Goal: Transaction & Acquisition: Purchase product/service

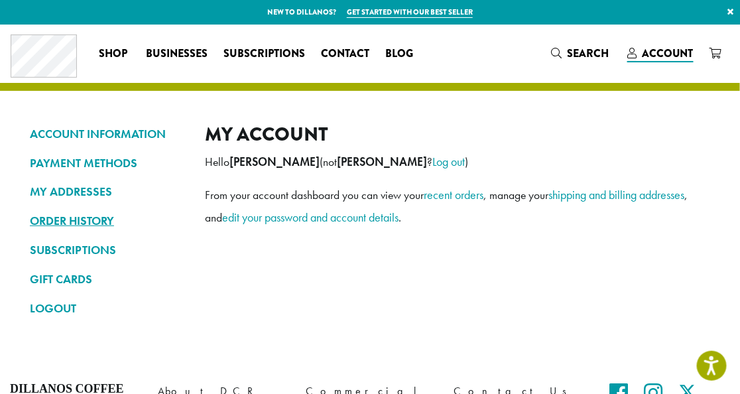
click at [77, 216] on link "ORDER HISTORY" at bounding box center [107, 220] width 155 height 23
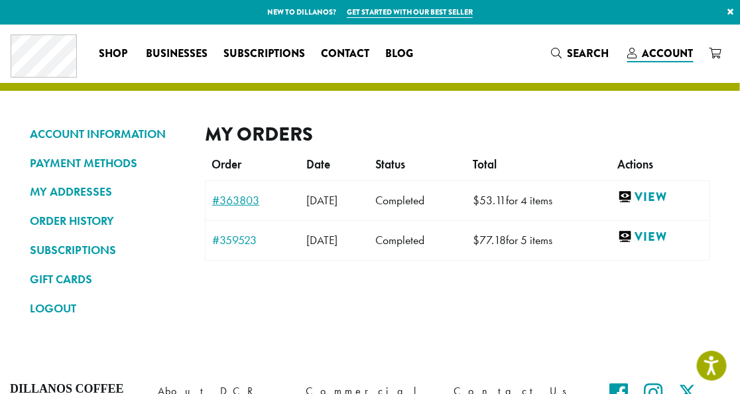
click at [252, 201] on link "#363803" at bounding box center [252, 200] width 81 height 12
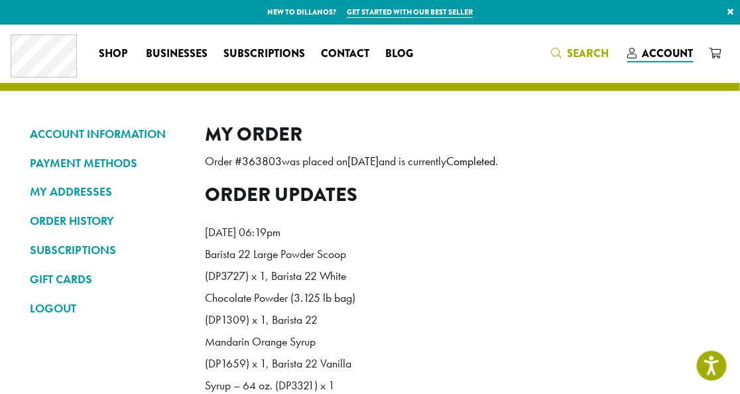
click at [593, 56] on span "Search" at bounding box center [588, 53] width 42 height 15
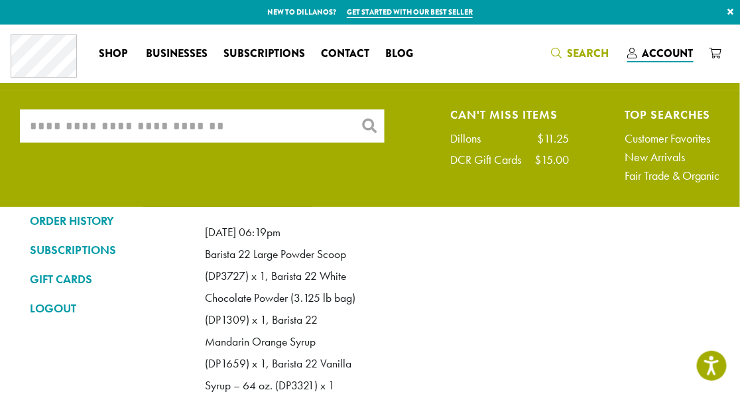
click at [284, 128] on input "What are you searching for?" at bounding box center [202, 125] width 364 height 33
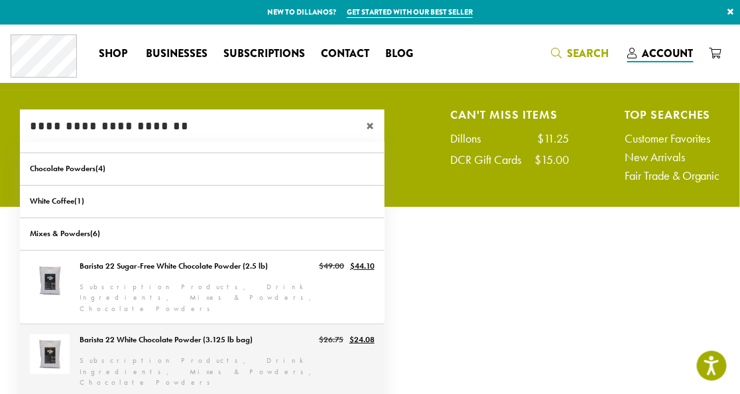
type input "**********"
click at [284, 331] on link "Barista 22 White Chocolate Powder (3.125 lb bag)" at bounding box center [202, 361] width 364 height 74
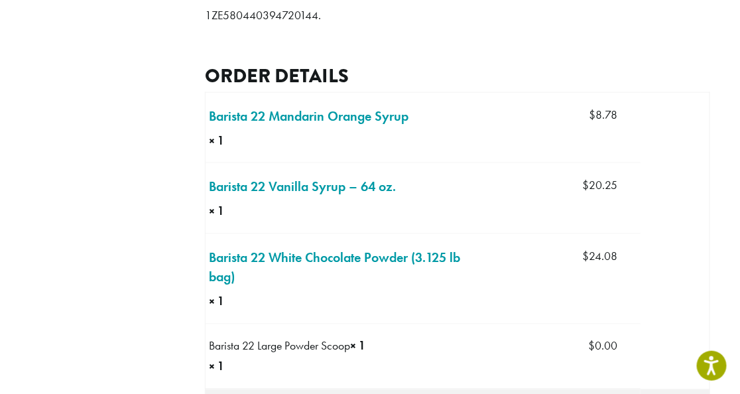
scroll to position [441, 0]
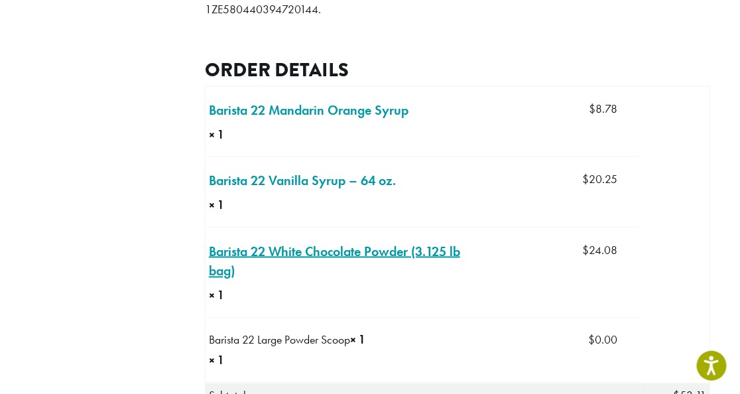
click at [353, 276] on link "Barista 22 White Chocolate Powder (3.125 lb bag) × 1" at bounding box center [348, 261] width 279 height 40
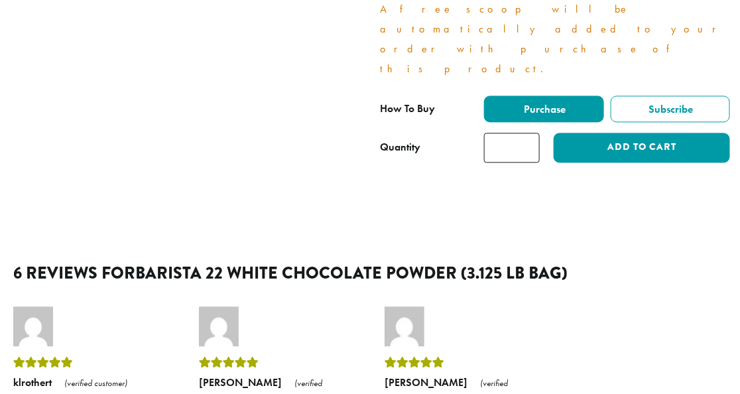
scroll to position [618, 0]
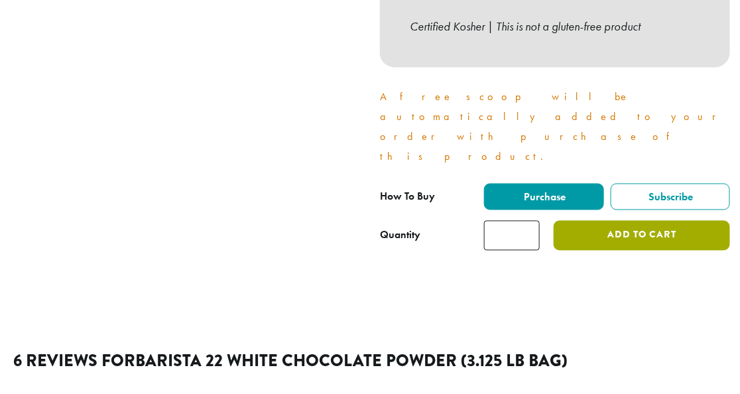
click at [648, 221] on button "Add to cart" at bounding box center [641, 236] width 176 height 30
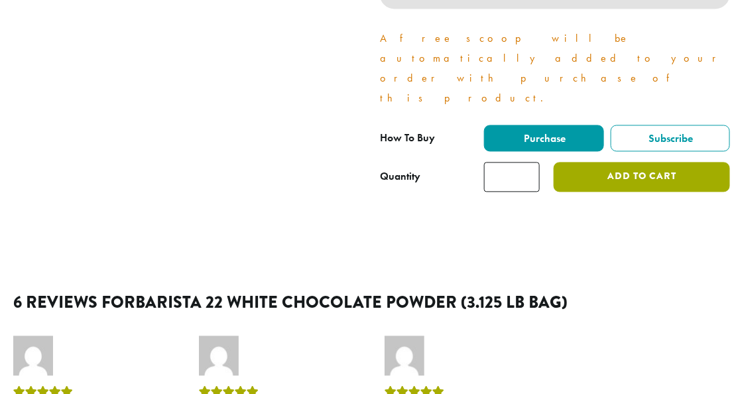
scroll to position [795, 0]
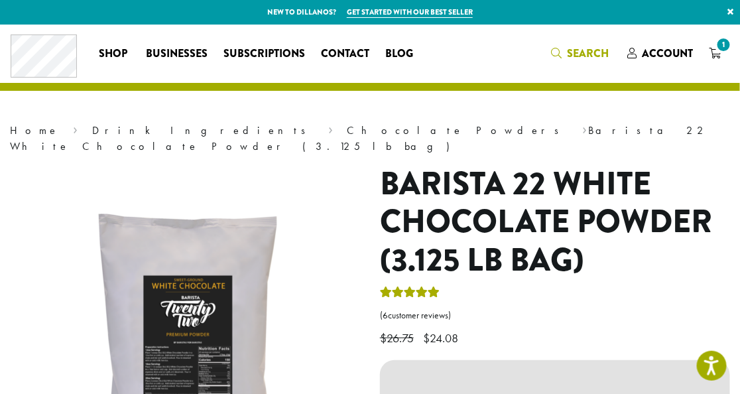
click at [581, 59] on span "Search" at bounding box center [588, 53] width 42 height 15
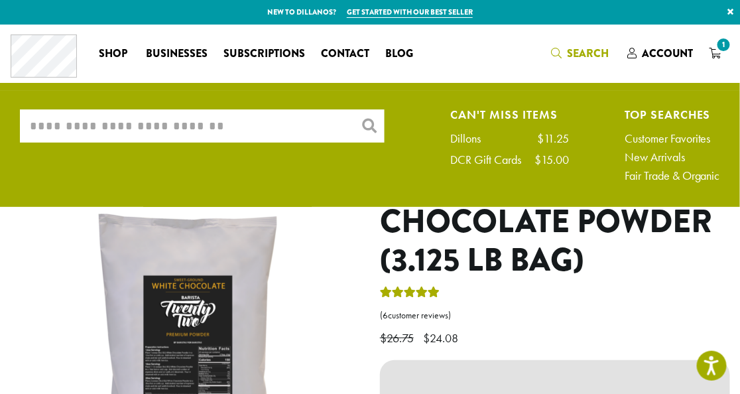
click at [241, 127] on input "What are you searching for?" at bounding box center [202, 125] width 364 height 33
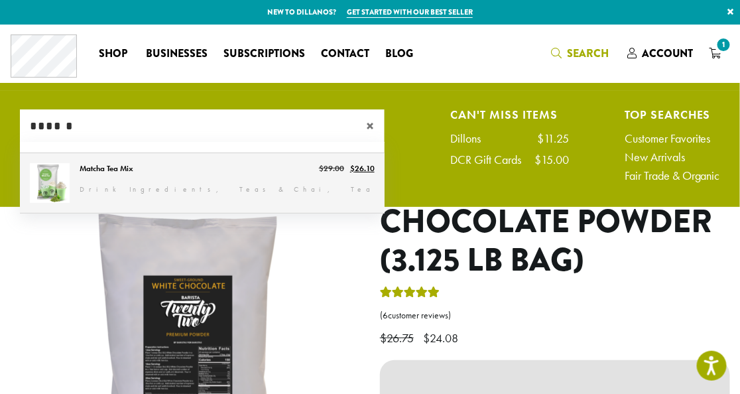
type input "******"
click at [54, 185] on link "Matcha Tea Mix" at bounding box center [202, 183] width 364 height 60
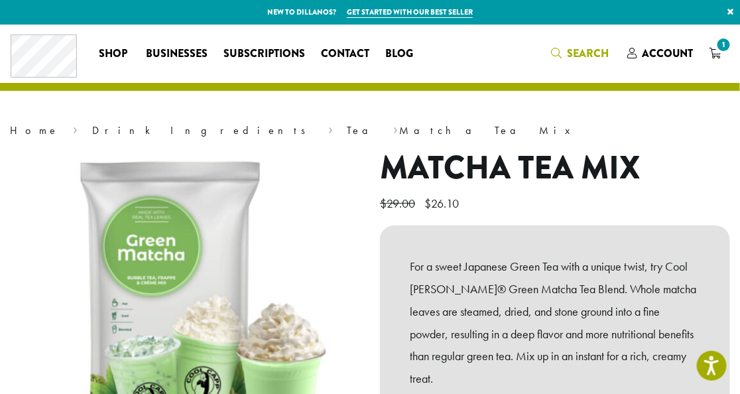
click at [585, 56] on span "Search" at bounding box center [588, 53] width 42 height 15
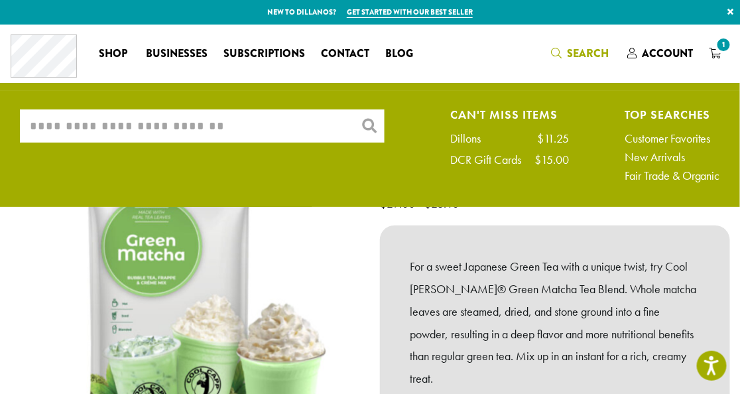
click at [307, 127] on input "What are you searching for?" at bounding box center [202, 125] width 364 height 33
type input "*"
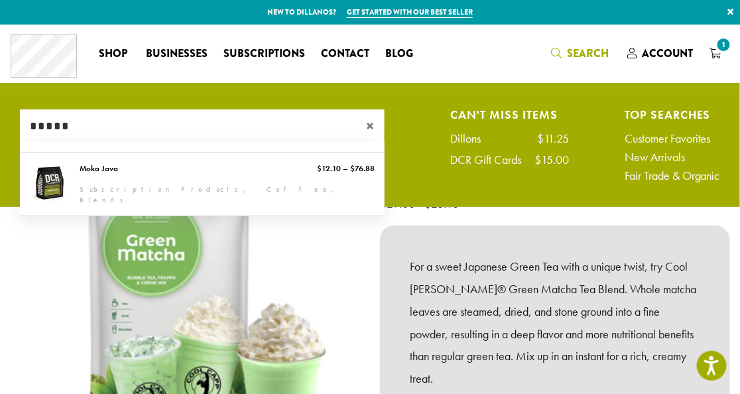
click at [128, 134] on input "*****" at bounding box center [202, 125] width 364 height 33
type input "*"
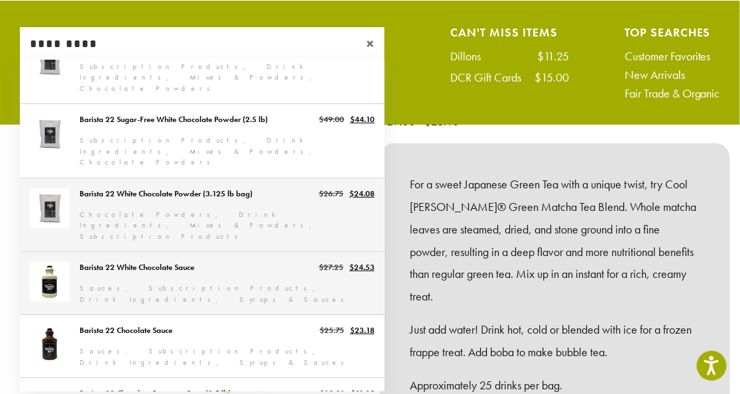
scroll to position [88, 0]
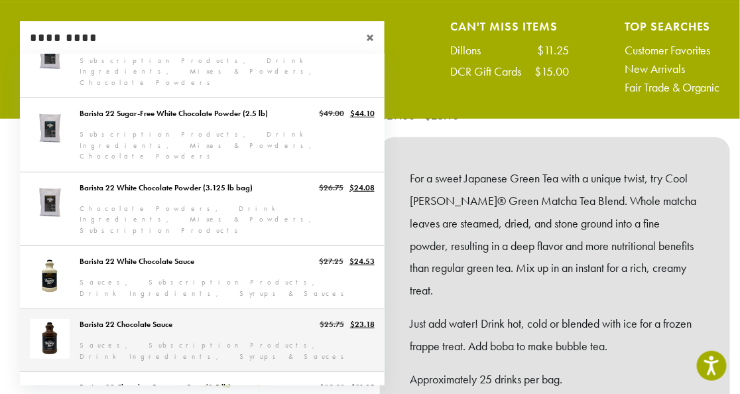
type input "*********"
click at [327, 309] on link "Barista 22 Chocolate Sauce" at bounding box center [202, 340] width 364 height 62
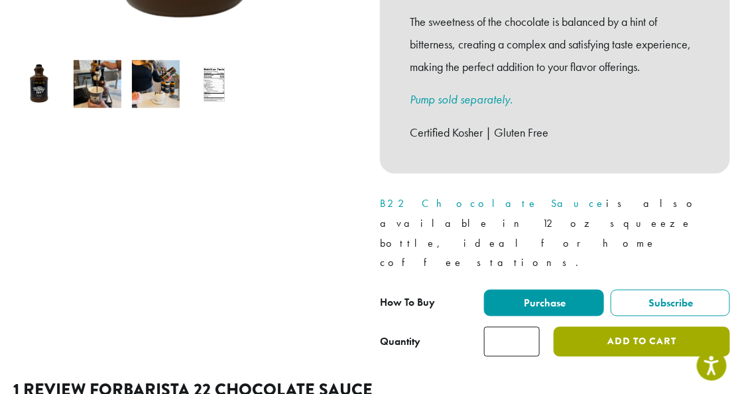
click at [638, 327] on button "Add to cart" at bounding box center [641, 342] width 176 height 30
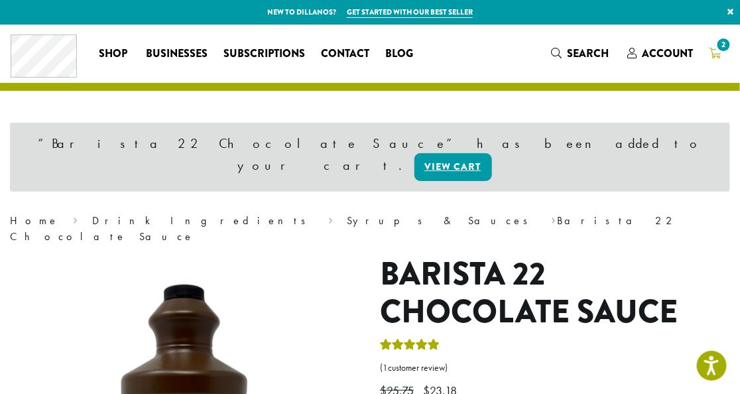
click at [716, 49] on span "2" at bounding box center [723, 45] width 18 height 18
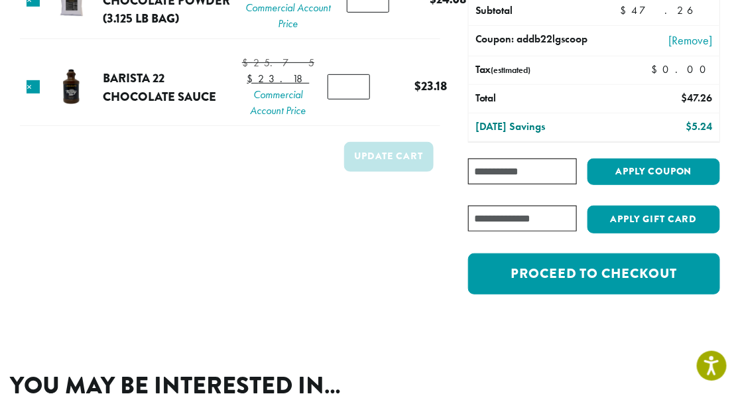
scroll to position [176, 0]
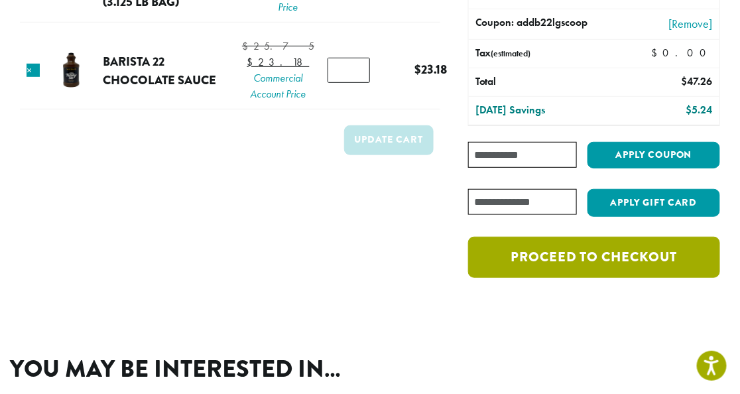
click at [603, 264] on link "Proceed to checkout" at bounding box center [594, 257] width 252 height 41
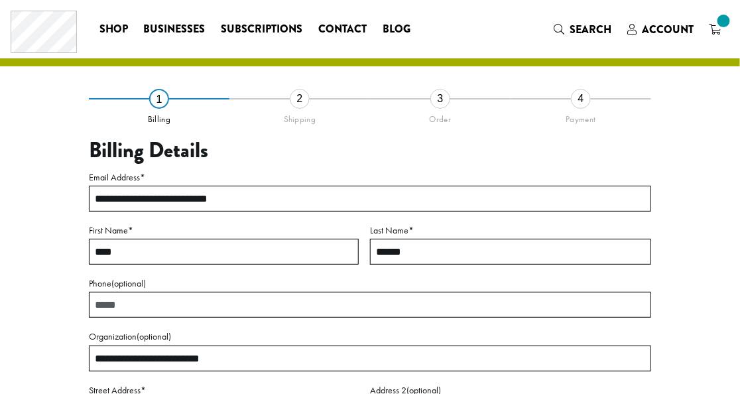
select select "**"
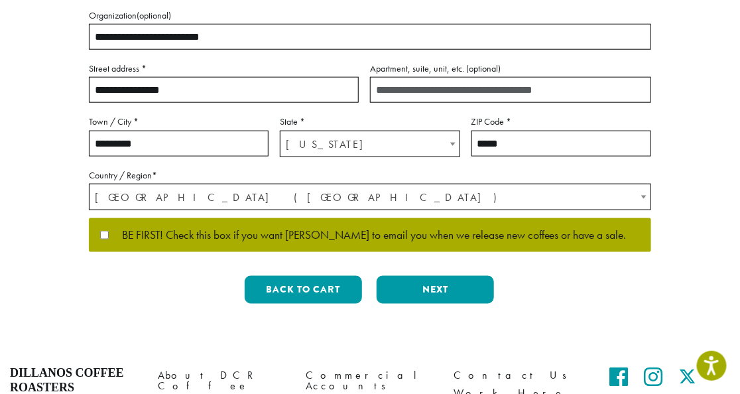
scroll to position [353, 0]
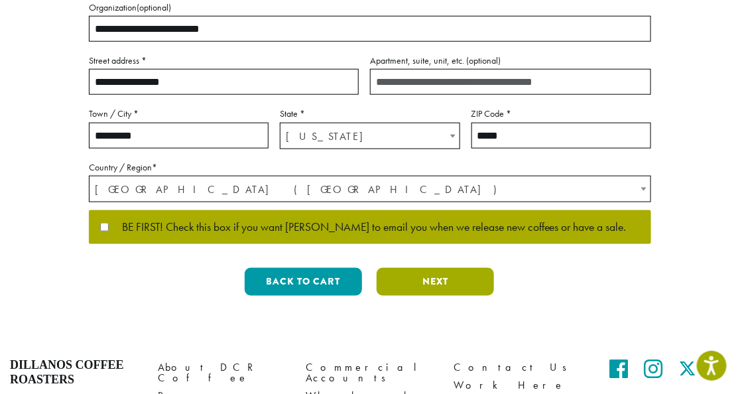
click at [437, 281] on button "Next" at bounding box center [434, 282] width 117 height 28
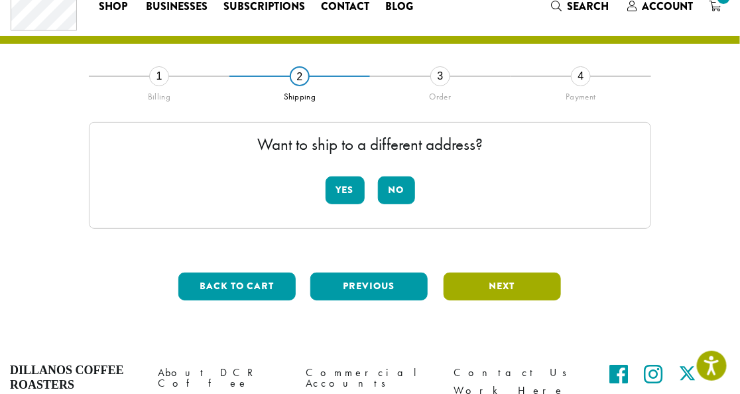
scroll to position [0, 0]
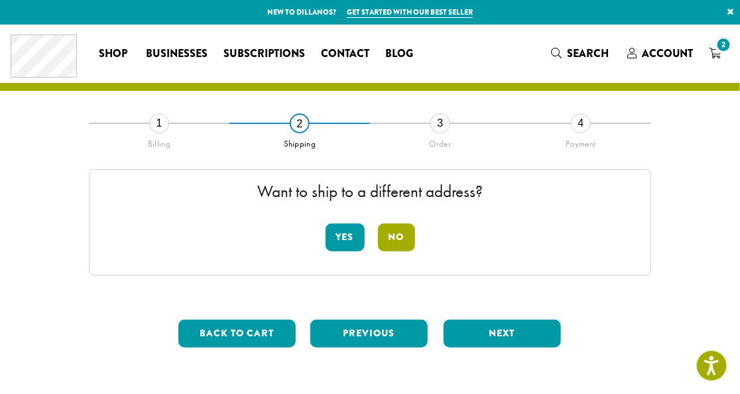
click at [400, 241] on button "No" at bounding box center [396, 237] width 37 height 28
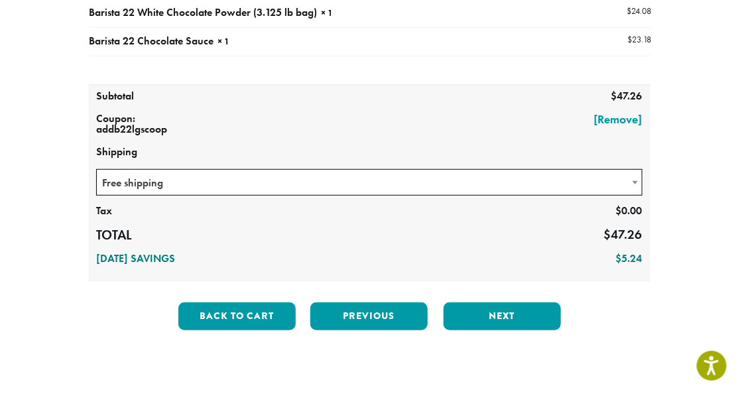
scroll to position [265, 0]
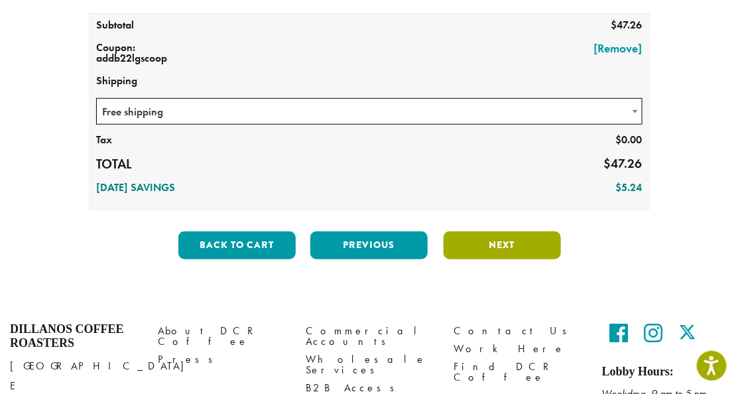
click at [498, 248] on button "Next" at bounding box center [501, 245] width 117 height 28
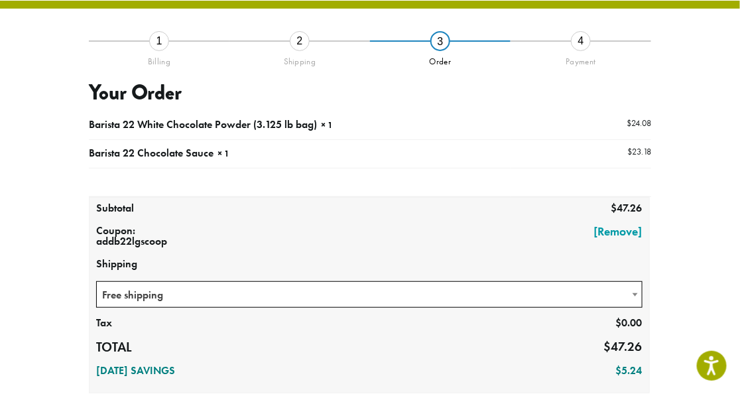
scroll to position [76, 0]
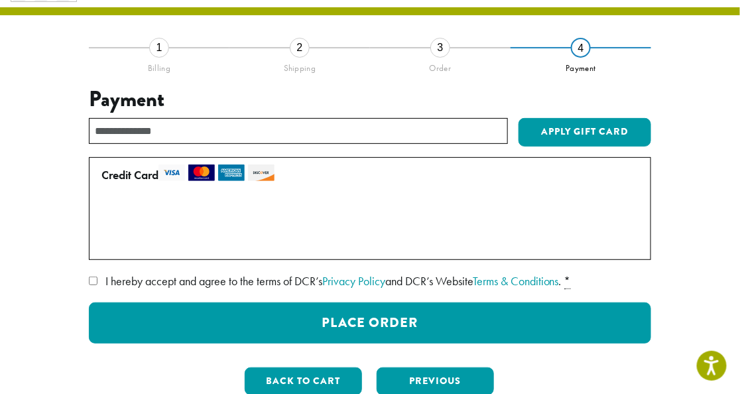
click at [103, 239] on label "Use a new card" at bounding box center [366, 241] width 531 height 21
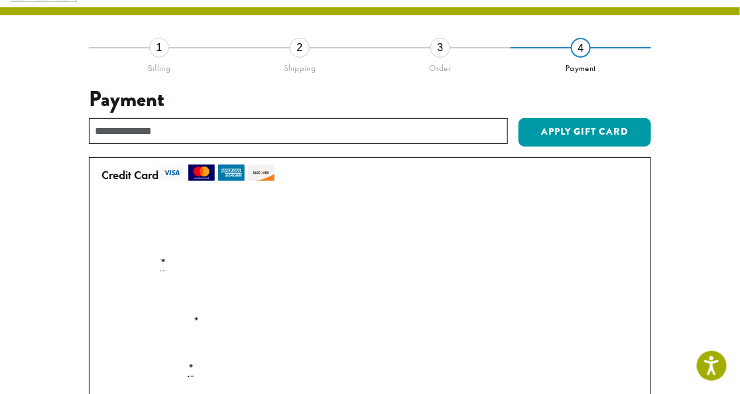
click at [622, 294] on div "Payment Info" at bounding box center [369, 292] width 547 height 37
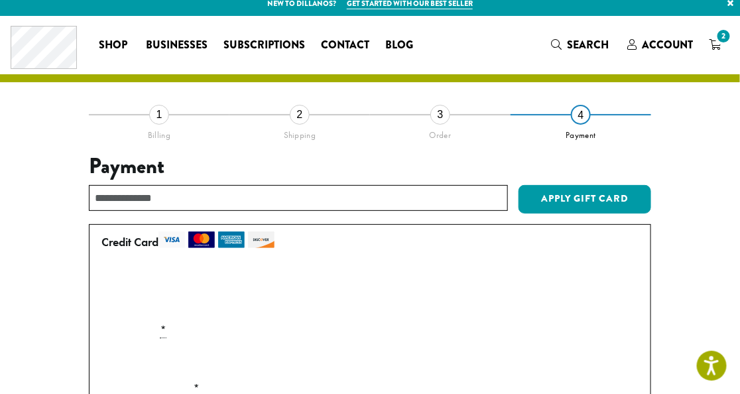
scroll to position [0, 0]
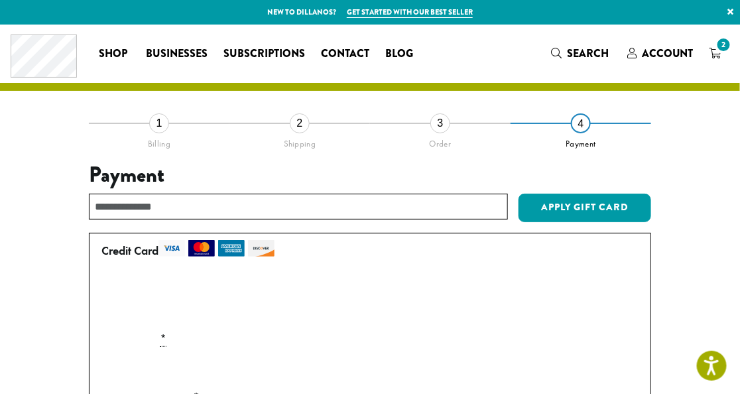
click at [700, 284] on div "**********" at bounding box center [370, 397] width 700 height 549
